Goal: Check status: Check status

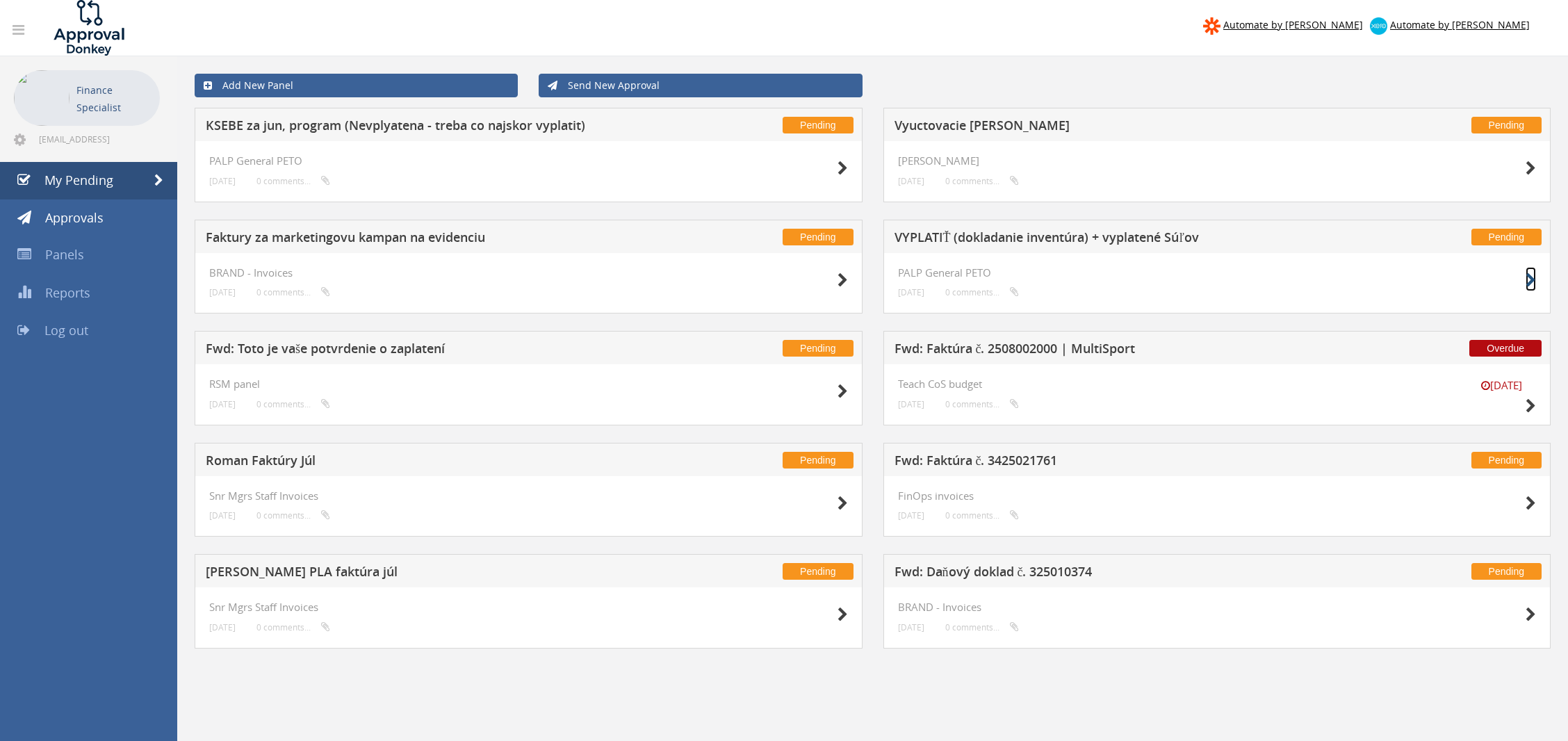
click at [1527, 278] on icon at bounding box center [1530, 280] width 11 height 15
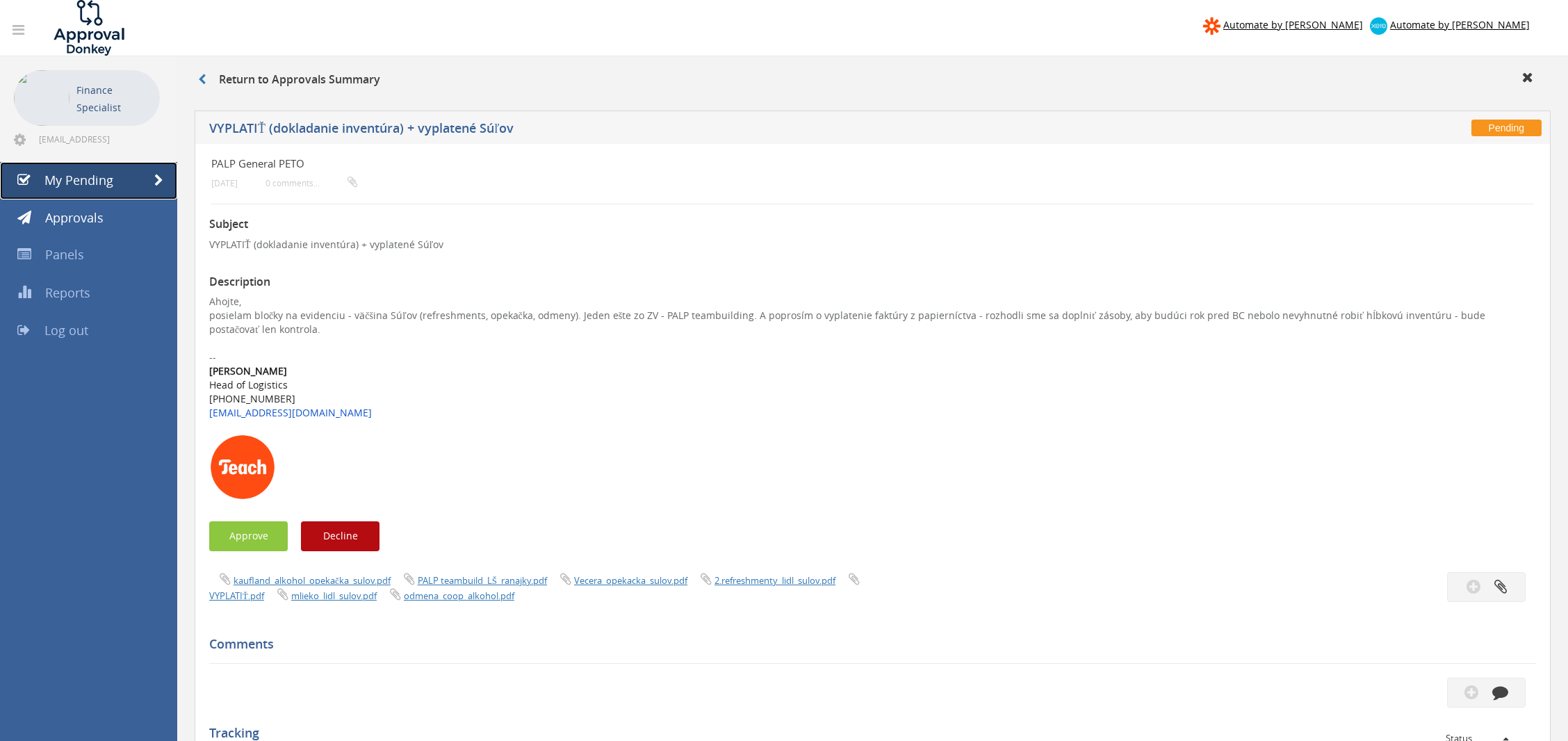
click at [162, 170] on link "My Pending" at bounding box center [88, 181] width 178 height 38
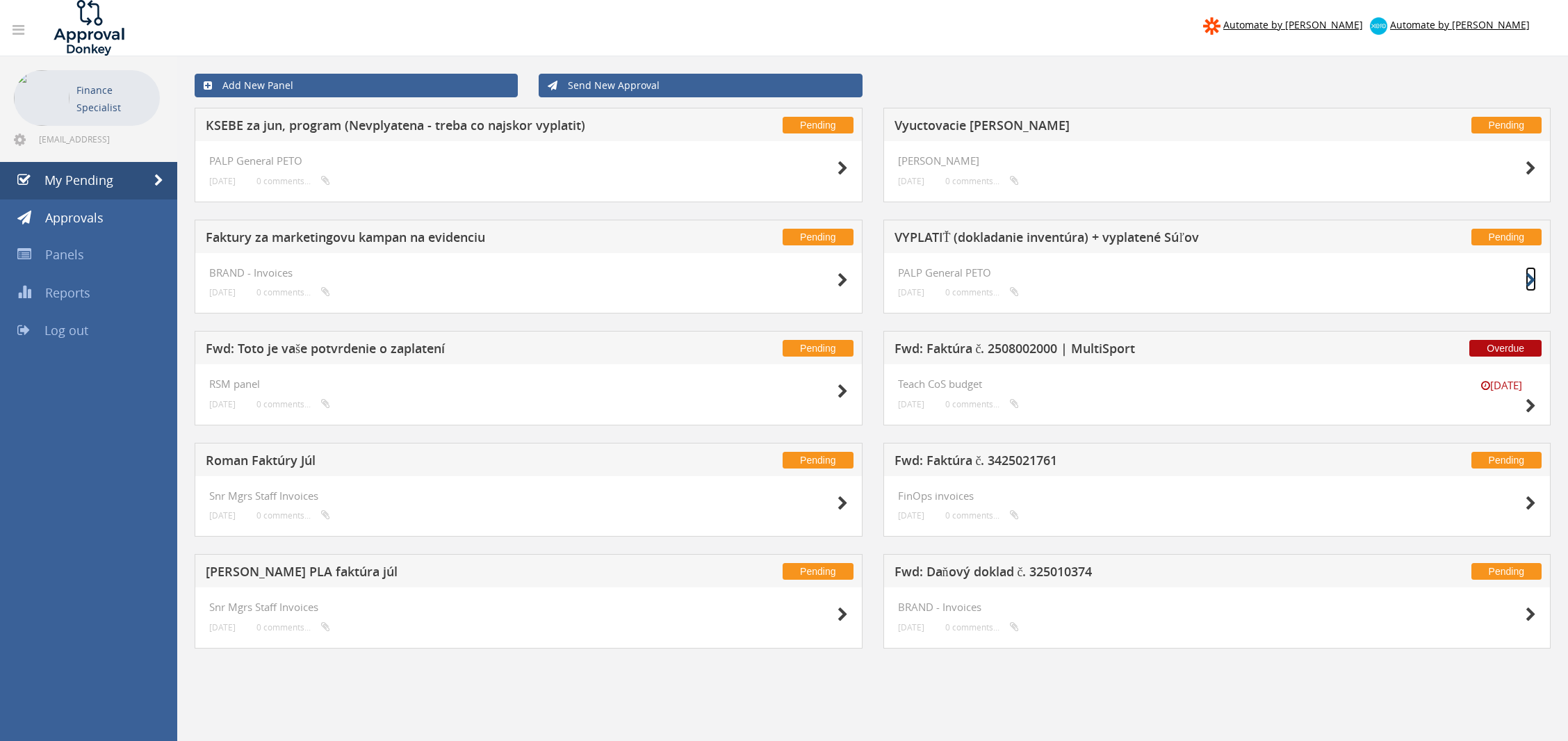
click at [1528, 278] on icon at bounding box center [1530, 280] width 11 height 15
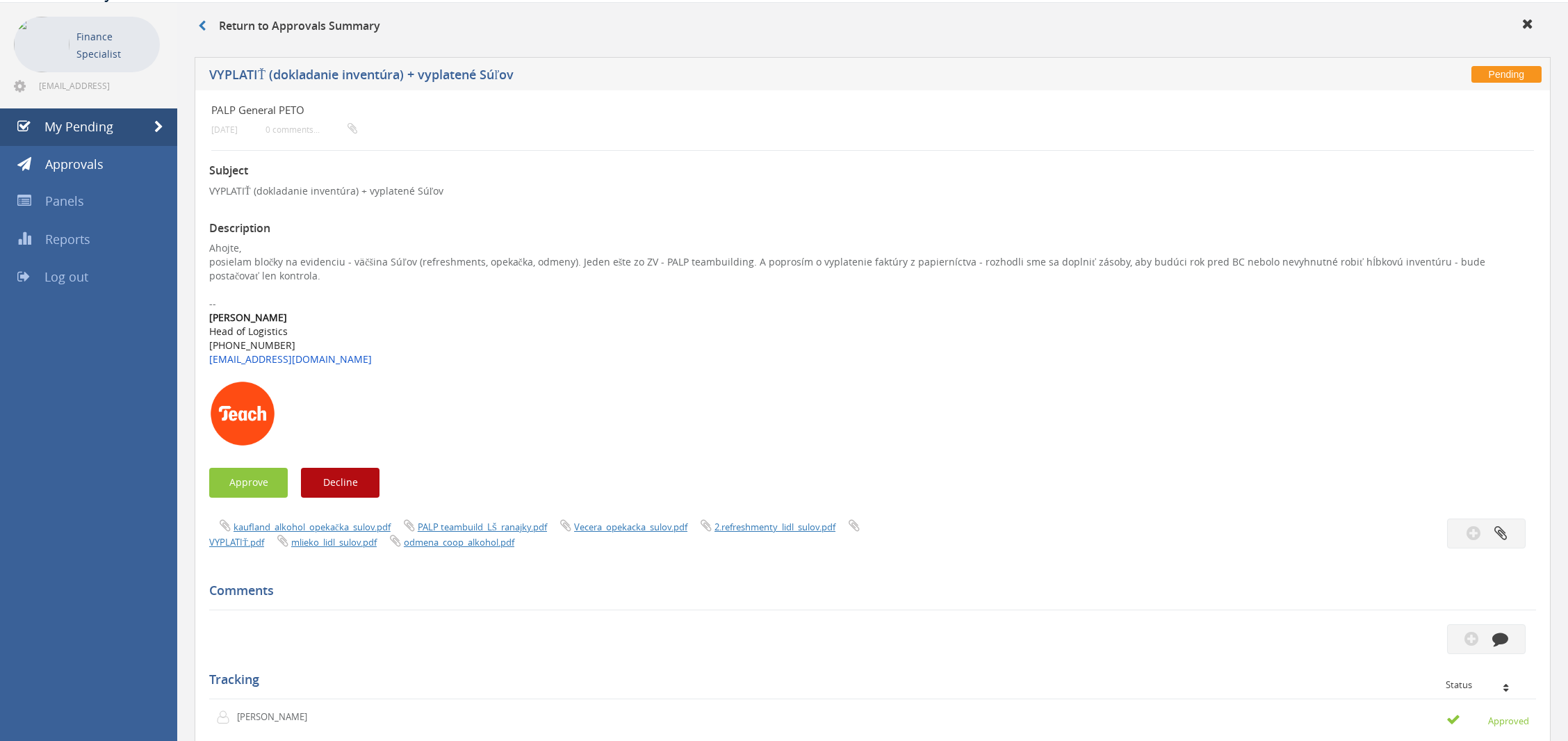
scroll to position [92, 0]
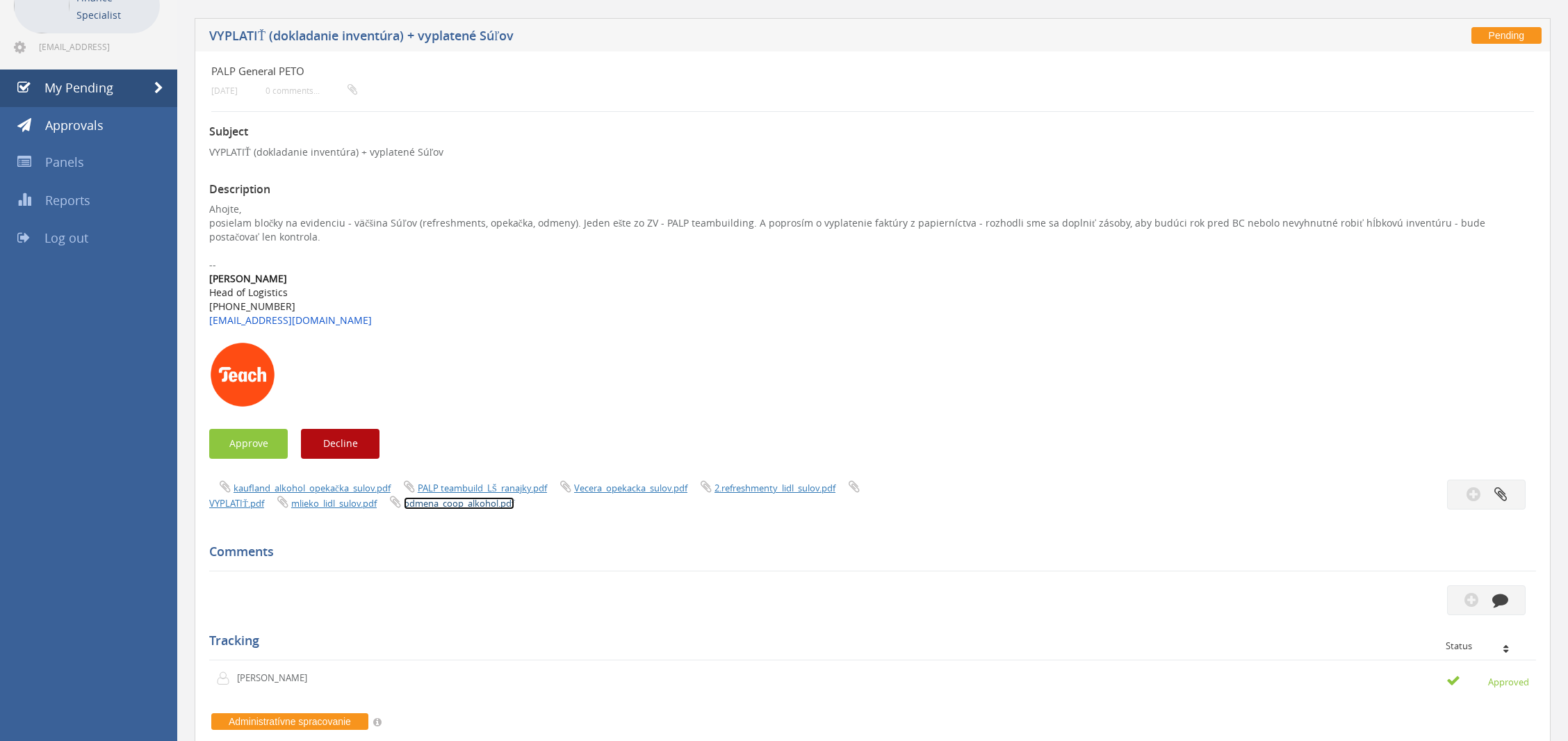
click at [457, 503] on link "odmena_coop_alkohol.pdf" at bounding box center [458, 503] width 110 height 13
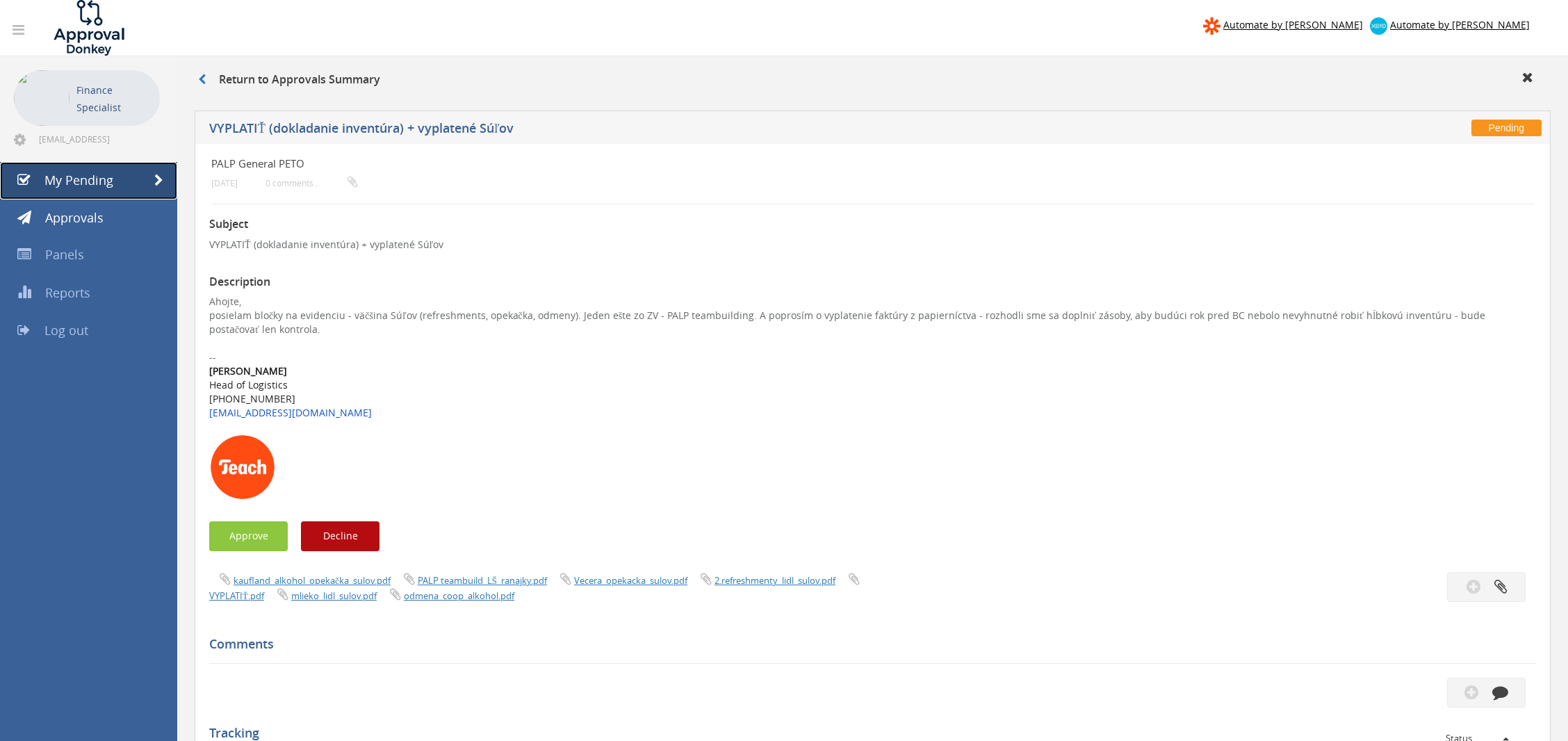
click at [151, 185] on link "My Pending" at bounding box center [88, 181] width 178 height 38
